Goal: Task Accomplishment & Management: Manage account settings

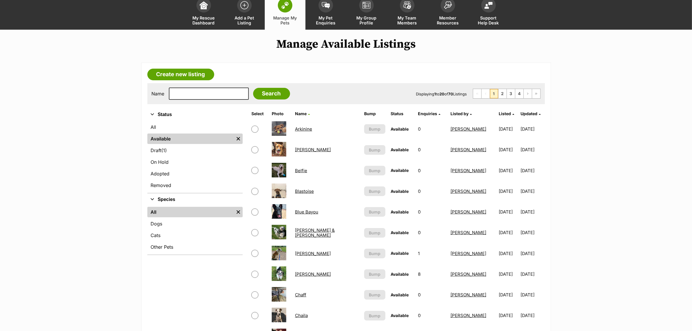
click at [254, 127] on input "checkbox" at bounding box center [254, 129] width 7 height 7
checkbox input "true"
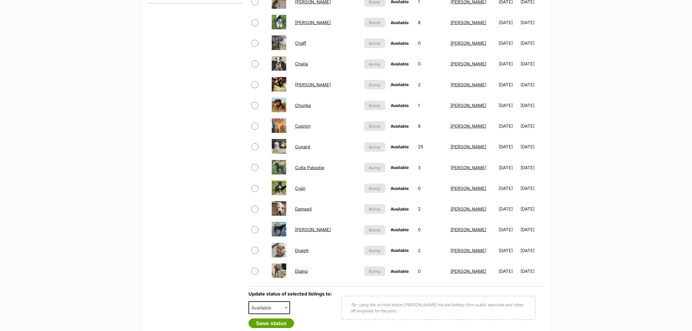
scroll to position [436, 0]
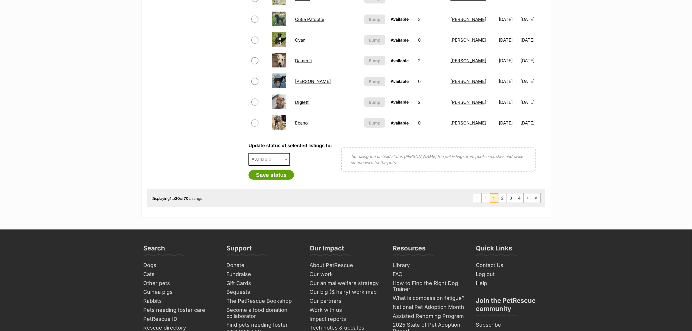
click at [268, 155] on span "Available" at bounding box center [263, 159] width 28 height 8
select select "on_hold"
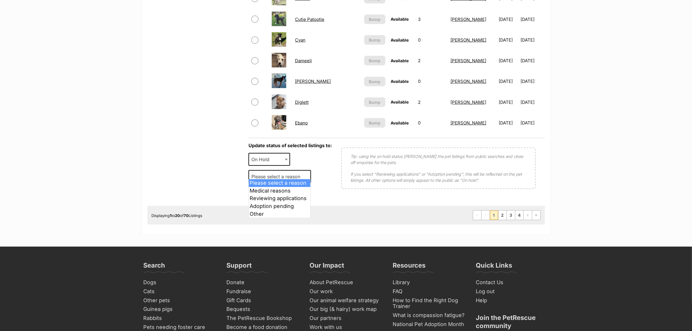
click at [276, 178] on span "Please select a reason" at bounding box center [280, 176] width 63 height 13
select select "reviewing_applications"
click at [276, 189] on button "Save status" at bounding box center [272, 192] width 46 height 10
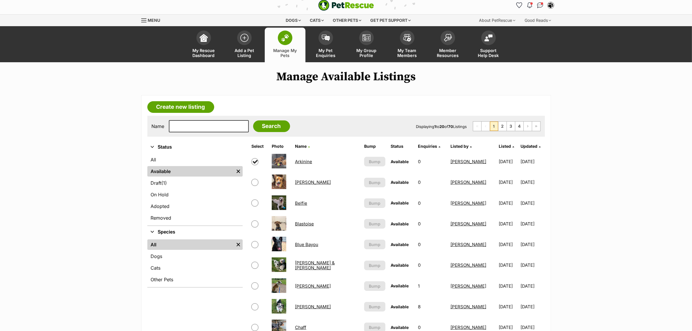
scroll to position [0, 0]
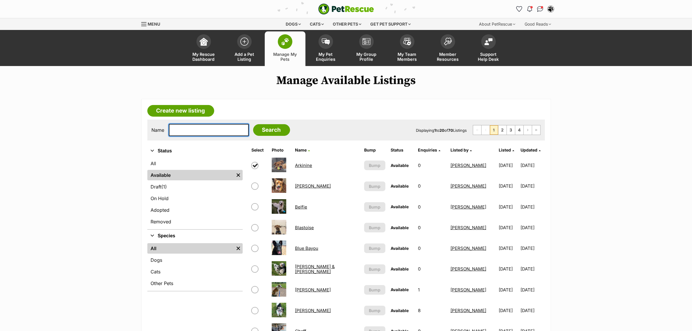
click at [180, 134] on input "text" at bounding box center [209, 130] width 80 height 12
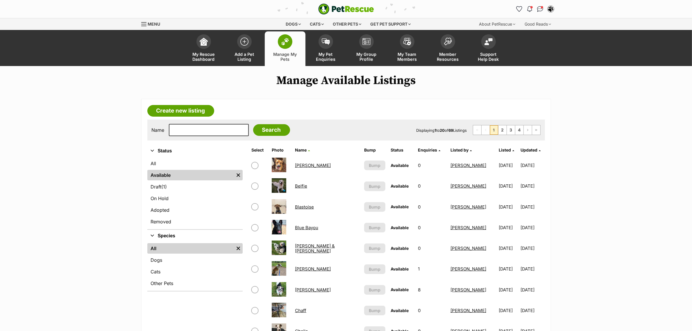
click at [195, 128] on input "text" at bounding box center [209, 130] width 80 height 12
type input "gala"
click at [253, 124] on input "Search" at bounding box center [271, 130] width 37 height 12
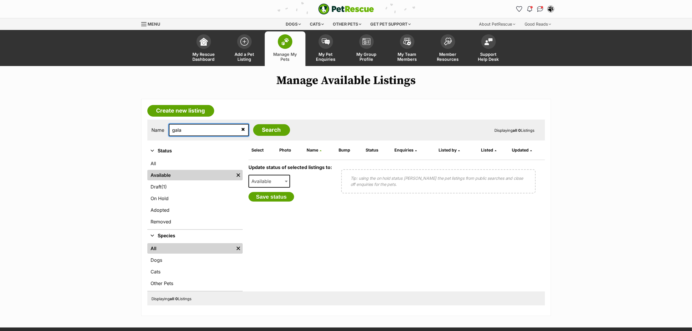
click at [201, 131] on input "gala" at bounding box center [209, 130] width 80 height 12
type input "gal"
click at [253, 124] on input "Search" at bounding box center [271, 130] width 37 height 12
click at [204, 133] on input "gal" at bounding box center [209, 130] width 80 height 12
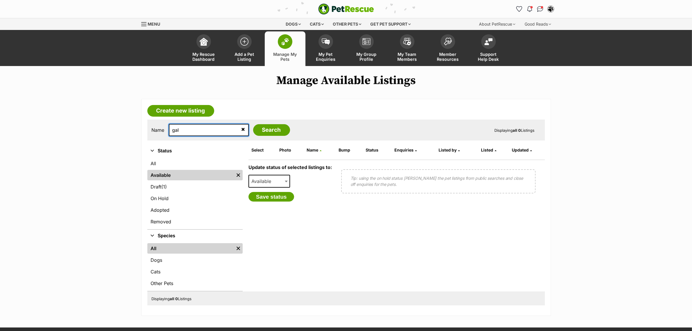
click at [204, 133] on input "gal" at bounding box center [209, 130] width 80 height 12
type input "dig"
click at [253, 124] on input "Search" at bounding box center [271, 130] width 37 height 12
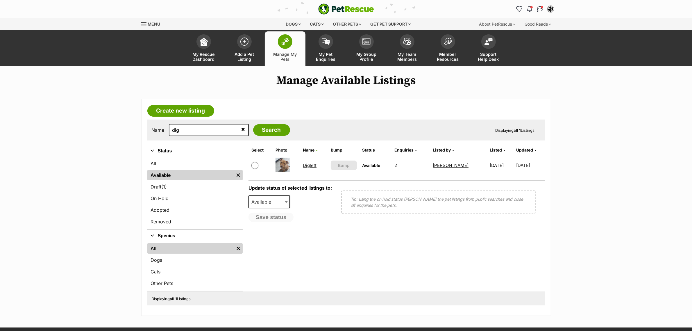
click at [256, 165] on input "checkbox" at bounding box center [254, 165] width 7 height 7
checkbox input "true"
click at [263, 202] on span "Available" at bounding box center [263, 202] width 28 height 8
select select "on_hold"
click at [265, 218] on span "Please select a reason" at bounding box center [277, 219] width 57 height 8
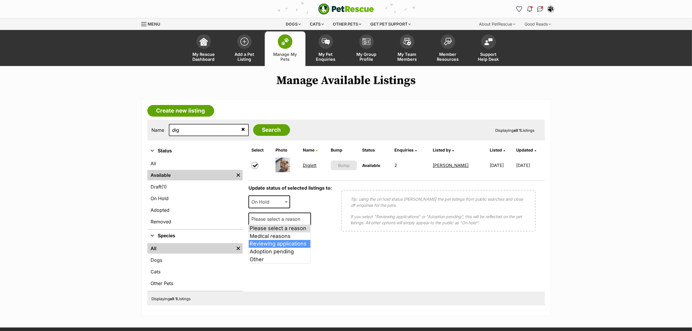
select select "reviewing_applications"
click at [263, 231] on button "Save status" at bounding box center [272, 235] width 46 height 10
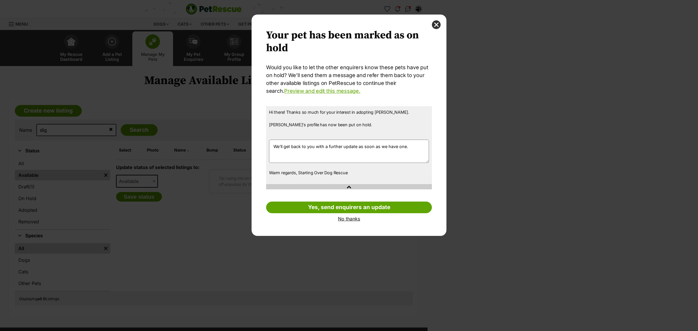
click at [352, 217] on link "No thanks" at bounding box center [349, 218] width 166 height 5
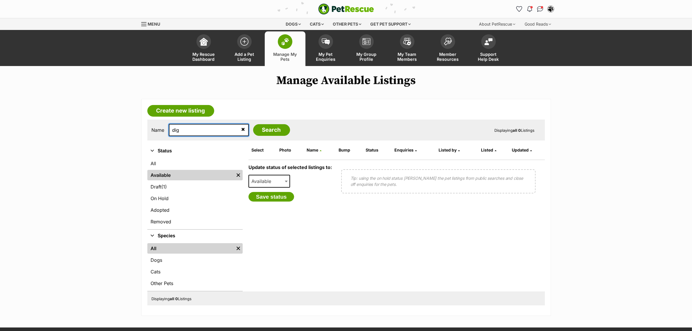
click at [192, 135] on input "dig" at bounding box center [209, 130] width 80 height 12
type input "cec"
click at [253, 124] on input "Search" at bounding box center [271, 130] width 37 height 12
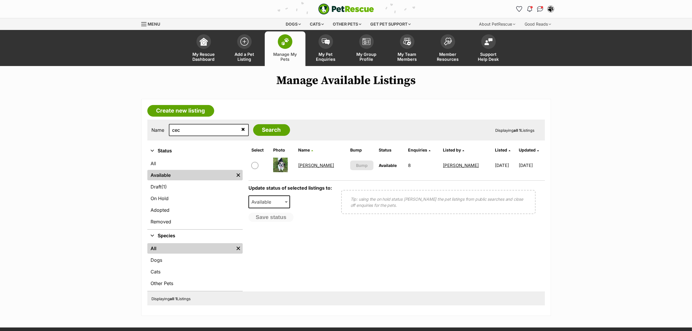
click at [250, 163] on td at bounding box center [260, 165] width 22 height 20
click at [252, 166] on input "checkbox" at bounding box center [254, 165] width 7 height 7
checkbox input "true"
click at [255, 196] on span "Available" at bounding box center [270, 201] width 42 height 13
select select "on_hold"
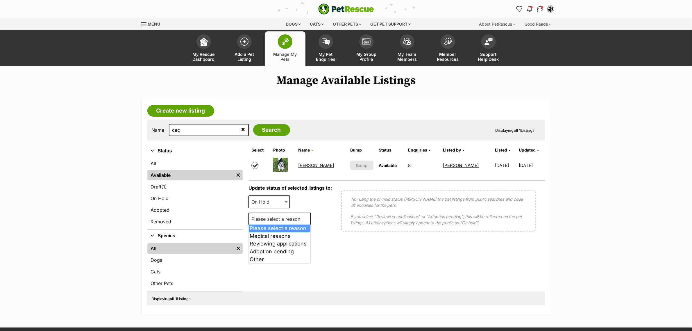
click at [255, 219] on span "Please select a reason" at bounding box center [277, 219] width 57 height 8
select select "reviewing_applications"
click at [261, 235] on button "Save status" at bounding box center [272, 235] width 46 height 10
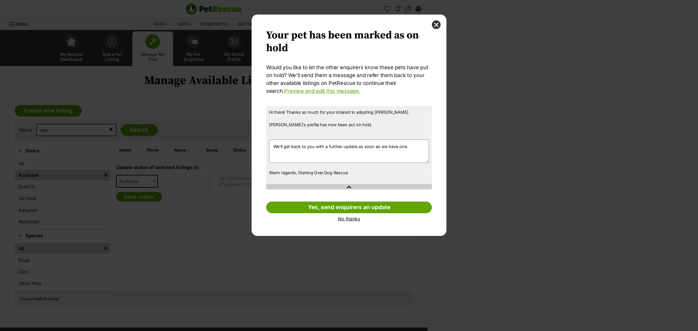
click at [343, 219] on link "No thanks" at bounding box center [349, 218] width 166 height 5
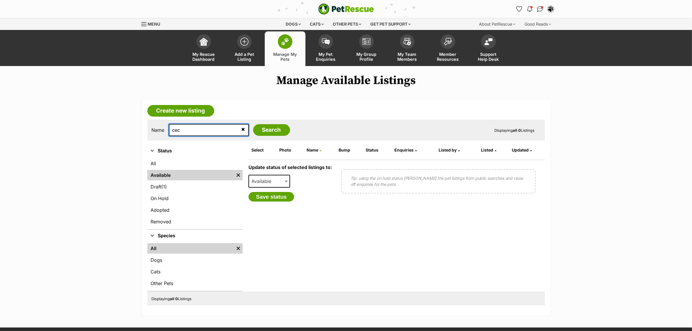
click at [211, 128] on input "cec" at bounding box center [209, 130] width 80 height 12
type input "mook"
click at [253, 124] on input "Search" at bounding box center [271, 130] width 37 height 12
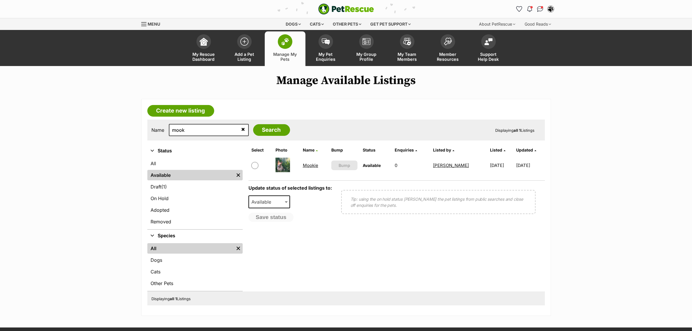
click at [253, 165] on input "checkbox" at bounding box center [254, 165] width 7 height 7
checkbox input "true"
click at [265, 205] on span "Available" at bounding box center [263, 202] width 28 height 8
select select "on_hold"
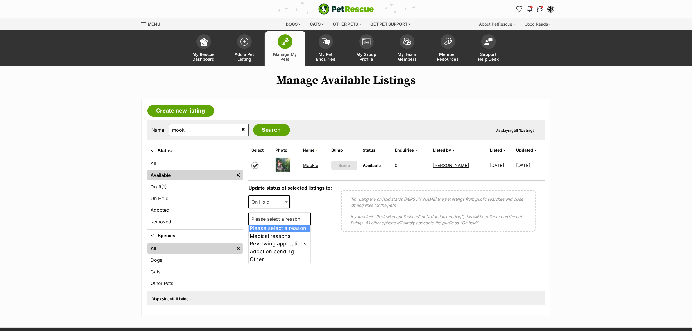
click at [265, 221] on span "Please select a reason" at bounding box center [277, 219] width 57 height 8
select select "reviewing_applications"
click at [265, 231] on button "Save status" at bounding box center [272, 235] width 46 height 10
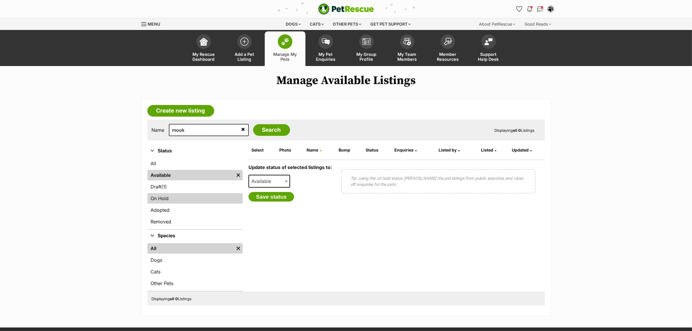
click at [169, 199] on link "On Hold" at bounding box center [194, 198] width 95 height 10
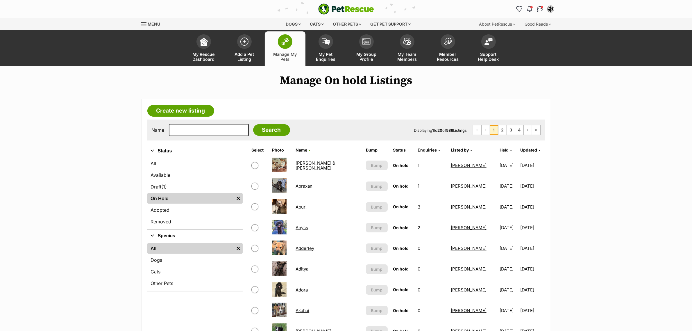
click at [500, 149] on span "Held" at bounding box center [504, 149] width 9 height 5
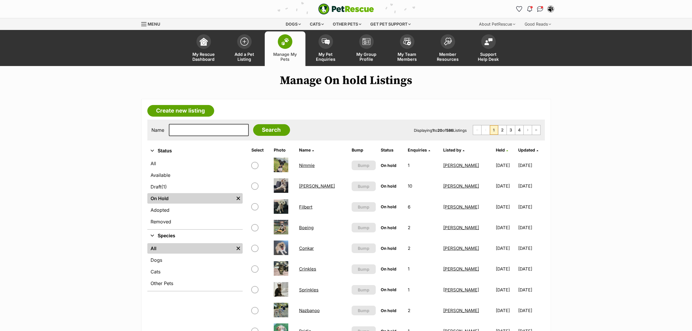
click at [496, 149] on span "Held" at bounding box center [500, 149] width 9 height 5
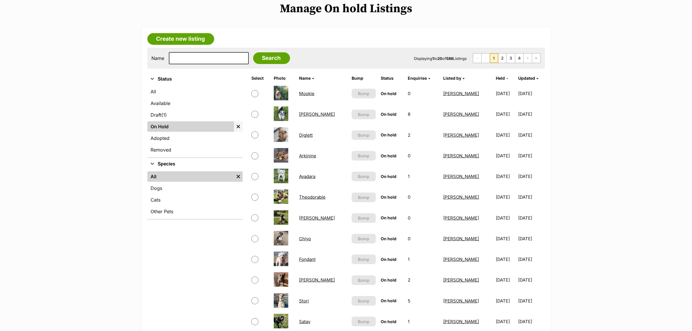
scroll to position [73, 0]
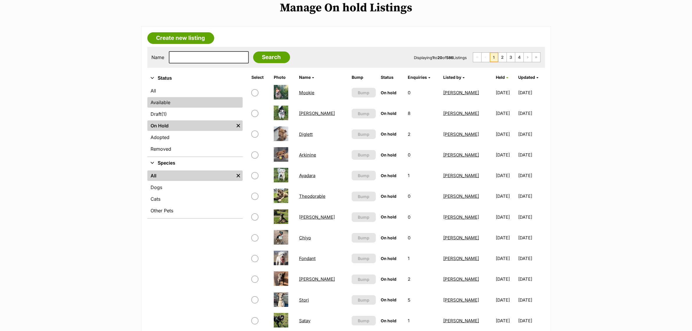
click at [153, 97] on link "Available" at bounding box center [194, 102] width 95 height 10
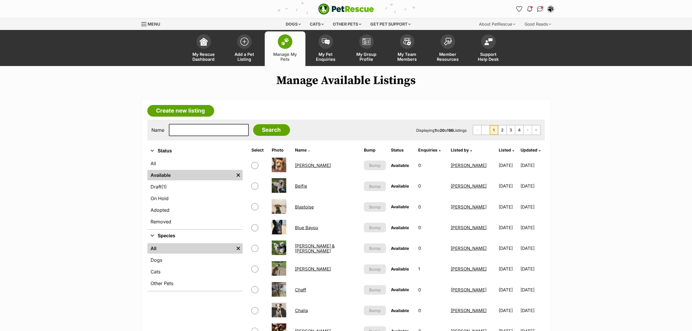
drag, startPoint x: 345, startPoint y: 201, endPoint x: 467, endPoint y: 336, distance: 182.4
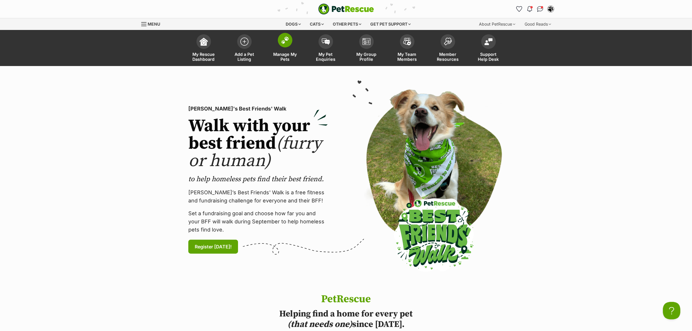
click at [281, 52] on span "Manage My Pets" at bounding box center [285, 57] width 26 height 10
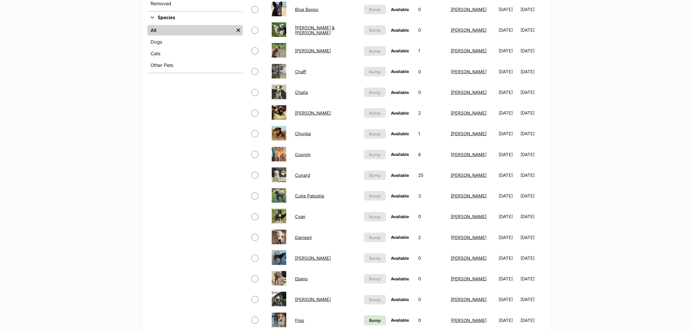
scroll to position [254, 0]
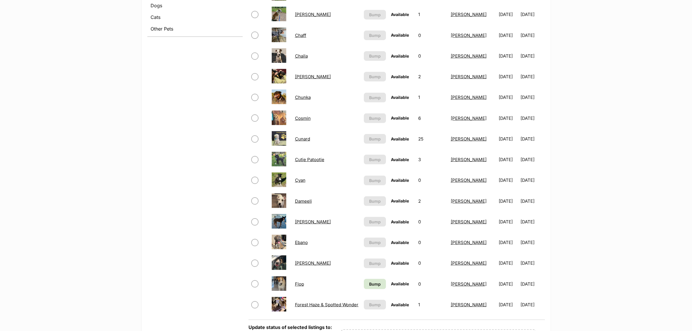
click at [375, 286] on td "Bump" at bounding box center [375, 284] width 27 height 20
click at [376, 283] on span "Bump" at bounding box center [375, 284] width 12 height 6
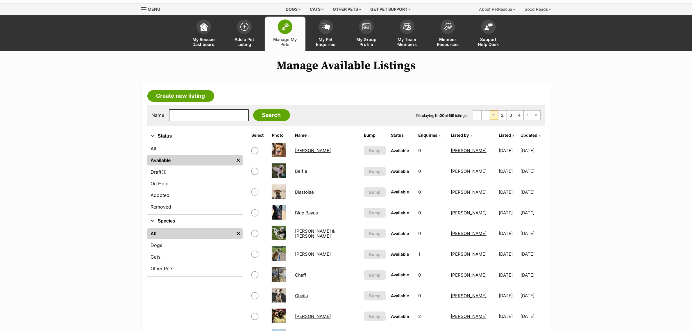
scroll to position [0, 0]
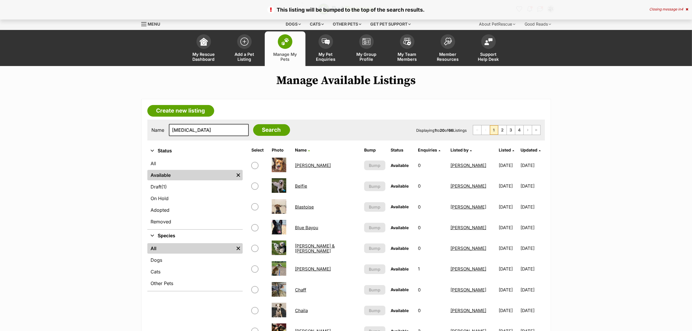
type input "[MEDICAL_DATA]"
click at [253, 124] on input "Search" at bounding box center [271, 130] width 37 height 12
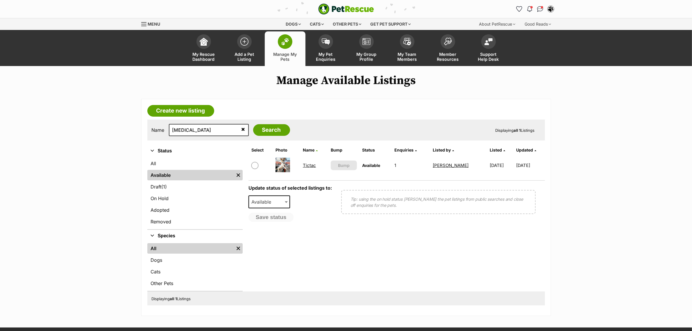
click at [310, 165] on link "Tictac" at bounding box center [309, 166] width 13 height 6
